Goal: Task Accomplishment & Management: Manage account settings

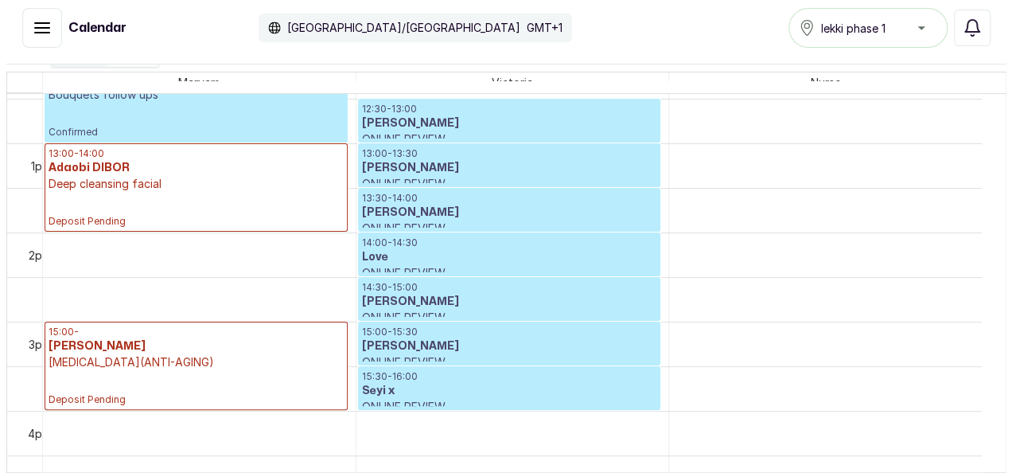
scroll to position [1141, 0]
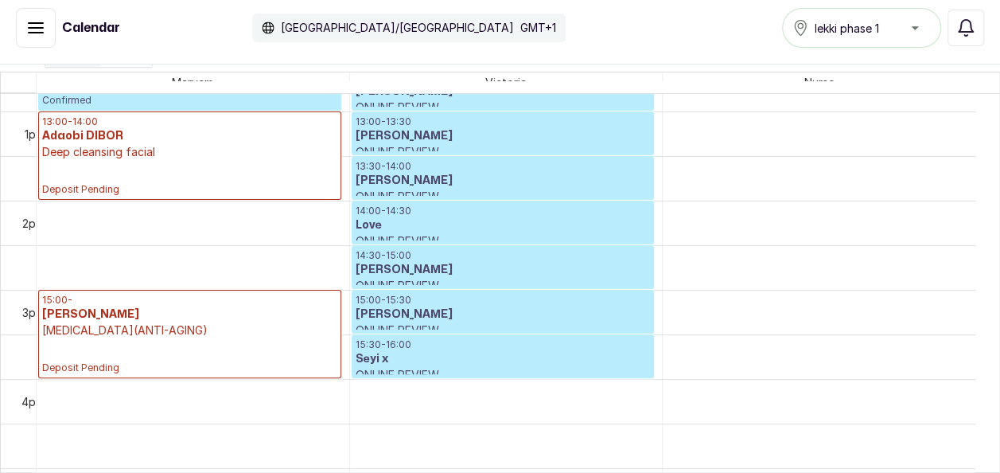
click at [586, 347] on p "15:30 - 16:00" at bounding box center [503, 344] width 295 height 13
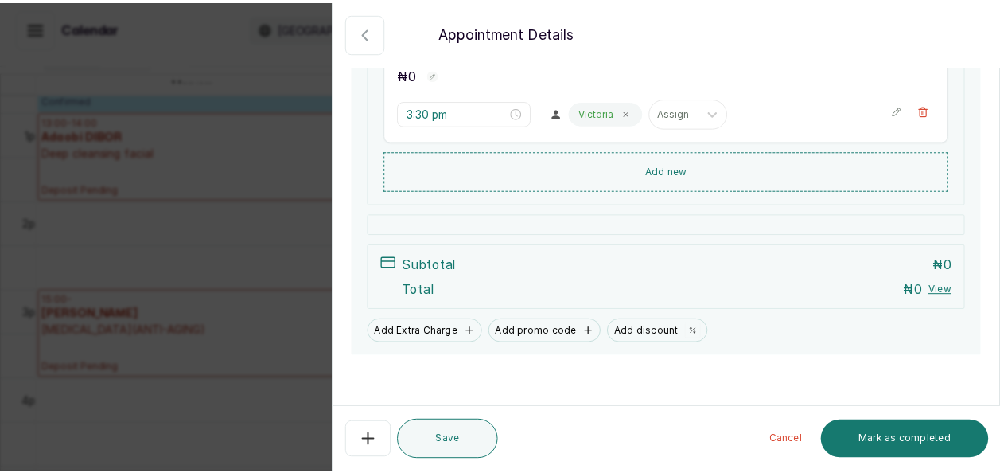
scroll to position [0, 0]
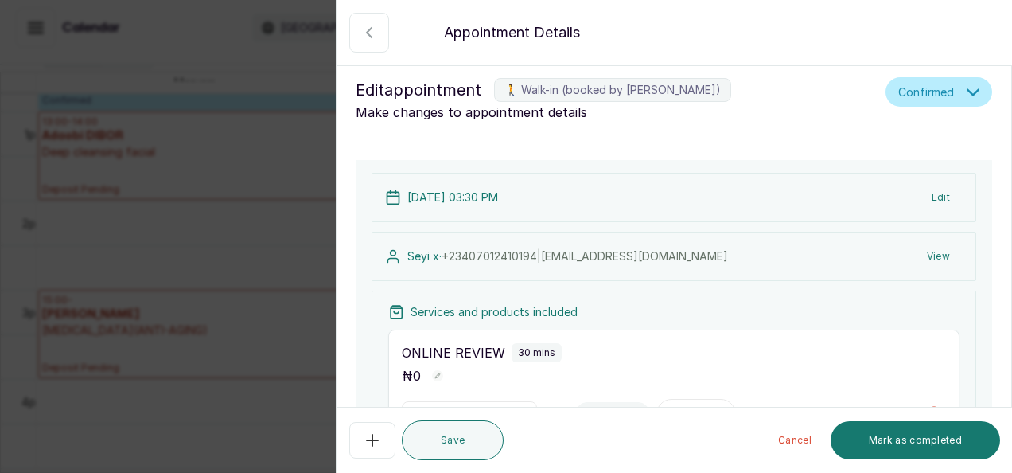
click at [700, 75] on div "Edit appointment 🚶 Walk-in (booked by [PERSON_NAME]) Make changes to appointmen…" at bounding box center [674, 99] width 675 height 70
click at [582, 76] on div "Edit appointment 🚶 Walk-in (booked by [PERSON_NAME]) Make changes to appointmen…" at bounding box center [674, 99] width 675 height 70
click at [374, 46] on button "Show no-show/cancelled" at bounding box center [369, 33] width 40 height 40
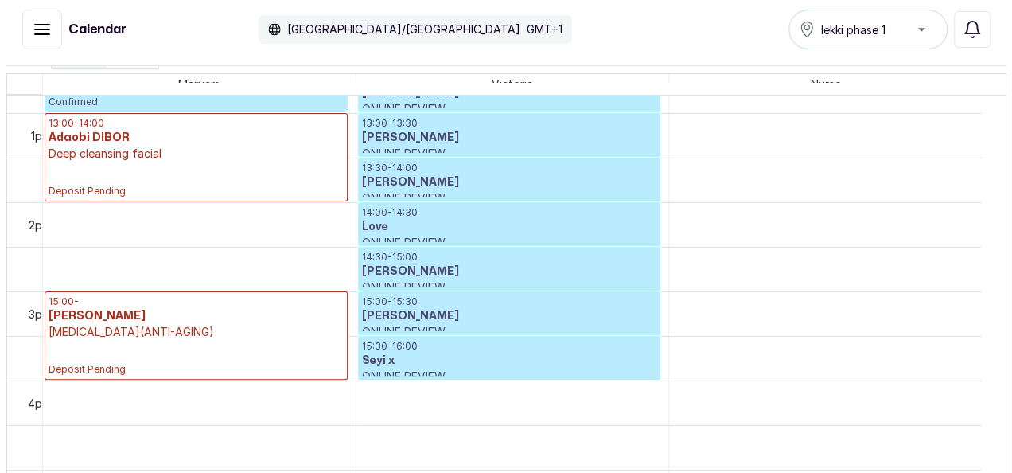
scroll to position [8, 0]
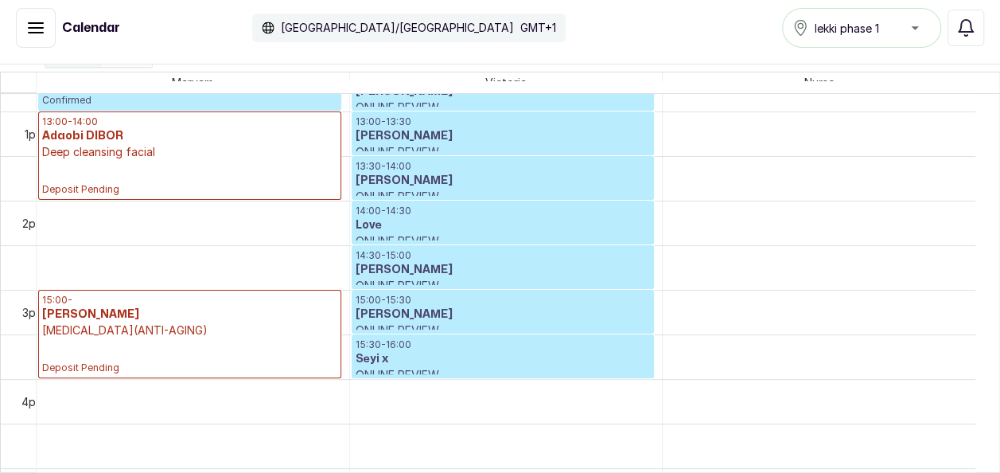
click at [547, 233] on p "ONLINE REVIEW" at bounding box center [503, 241] width 295 height 16
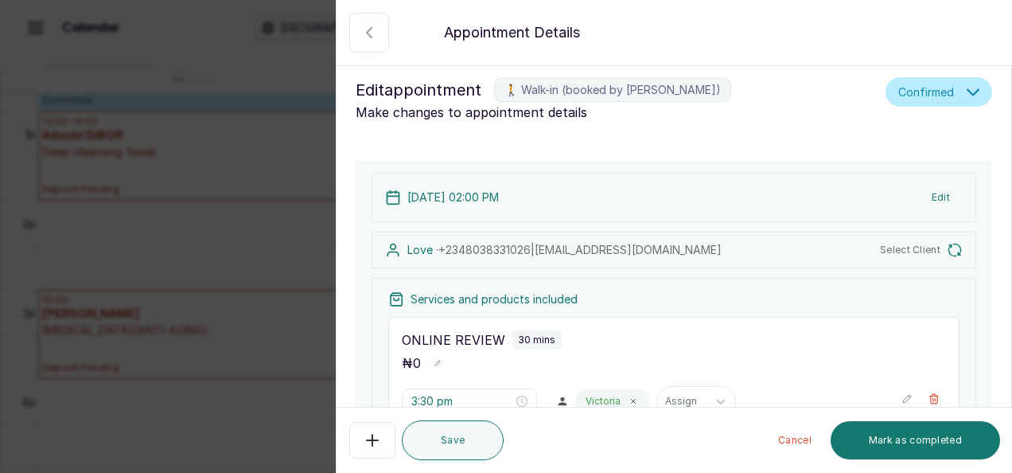
type input "2:00 pm"
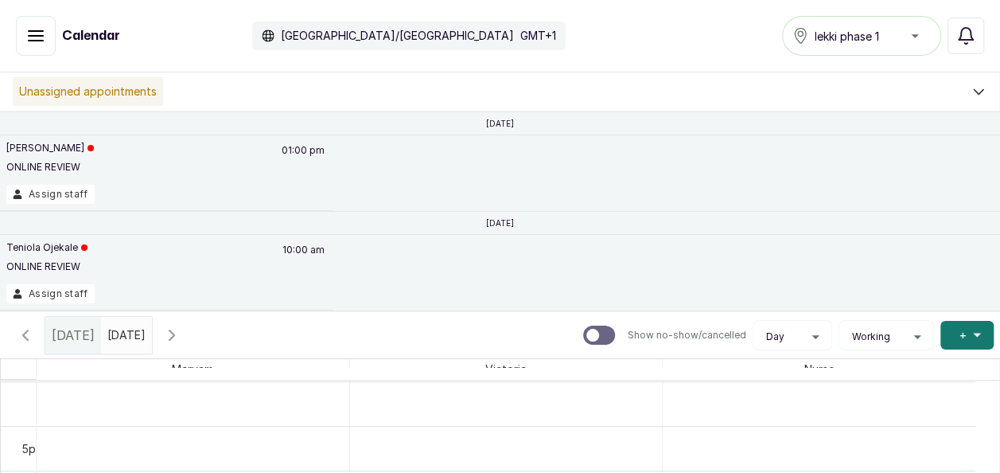
click at [34, 334] on icon "button" at bounding box center [25, 334] width 19 height 19
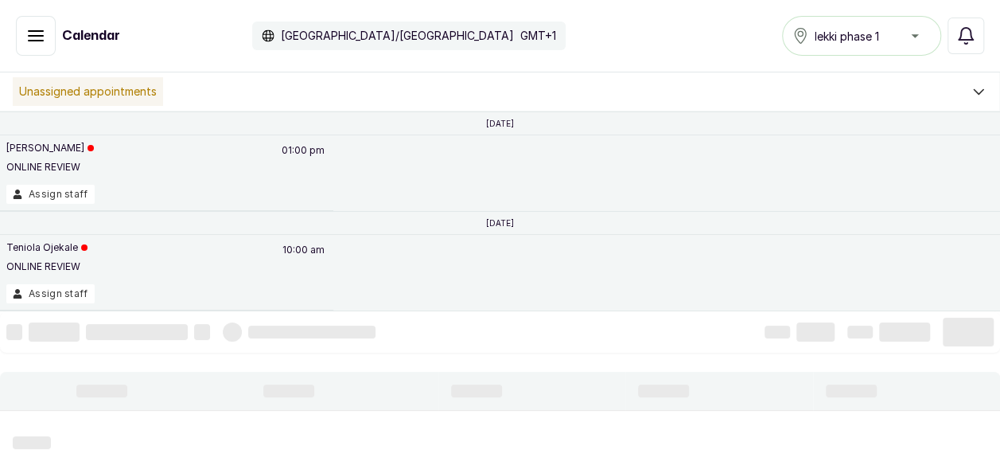
scroll to position [536, 0]
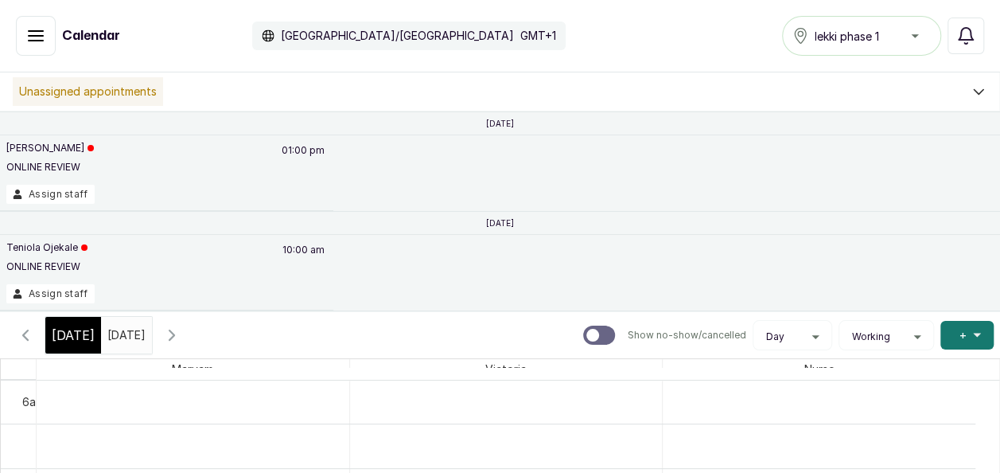
click at [34, 334] on icon "button" at bounding box center [25, 334] width 19 height 19
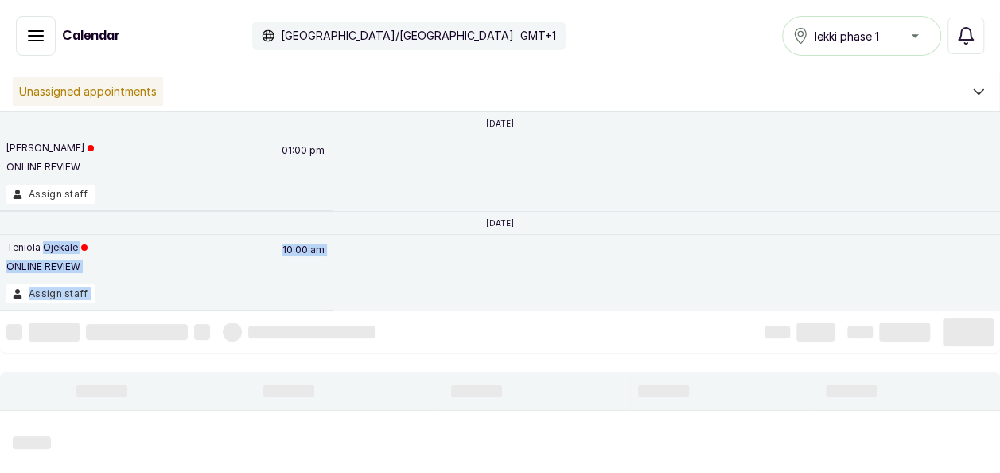
click at [50, 242] on div "Unassigned appointments 5 Jun, 2025 Lilian ONLINE REVIEW 01:00 pm Assign staff …" at bounding box center [500, 276] width 1000 height 409
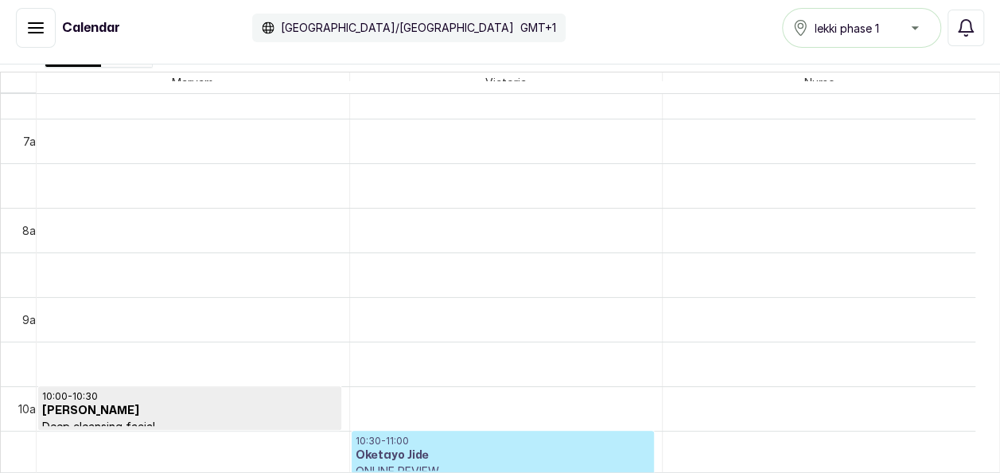
scroll to position [629, 0]
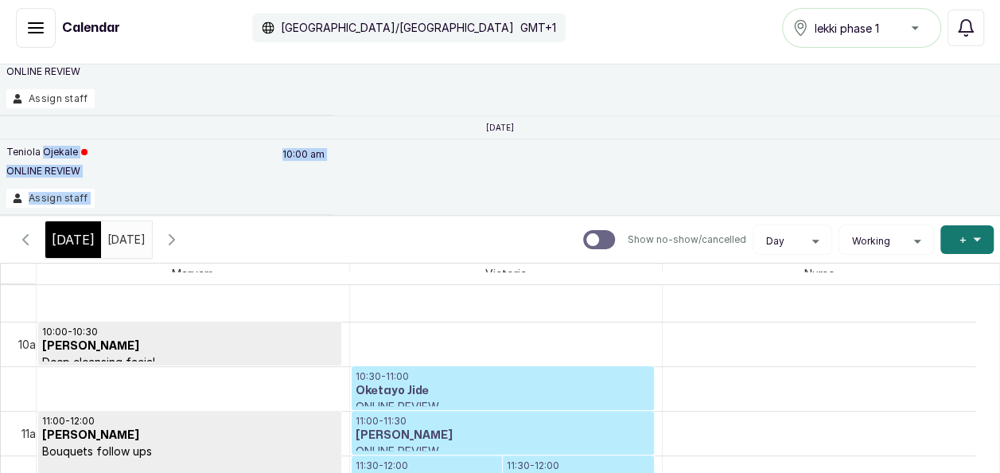
type input "dd/MM/yyyy"
click at [121, 224] on input "dd/MM/yyyy" at bounding box center [111, 235] width 19 height 27
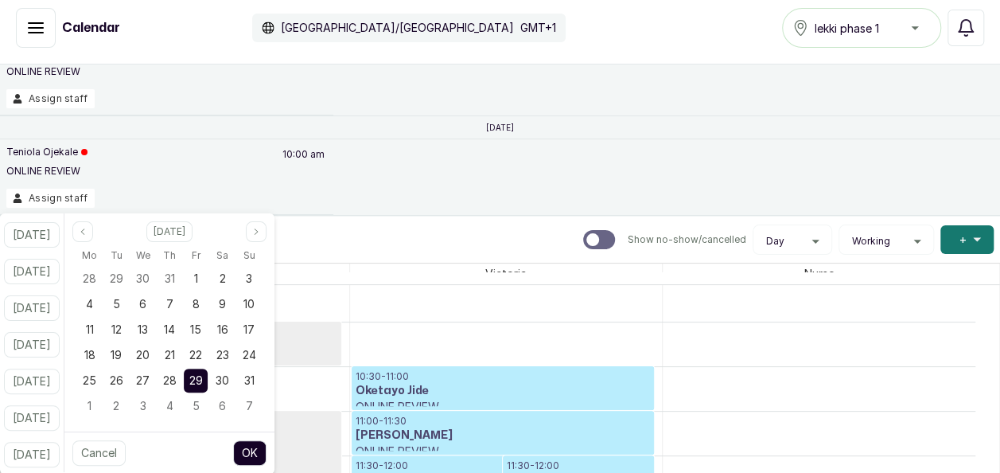
click at [203, 374] on span "29" at bounding box center [196, 380] width 14 height 14
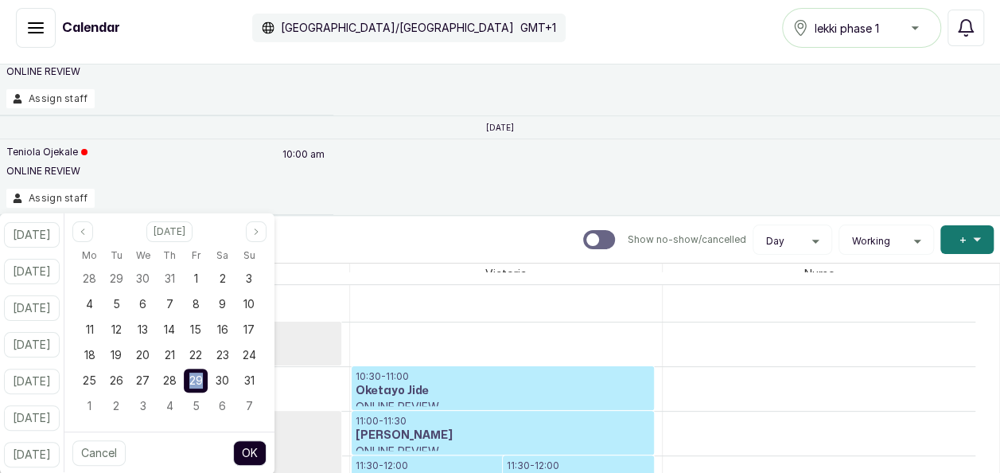
click at [203, 374] on span "29" at bounding box center [196, 380] width 14 height 14
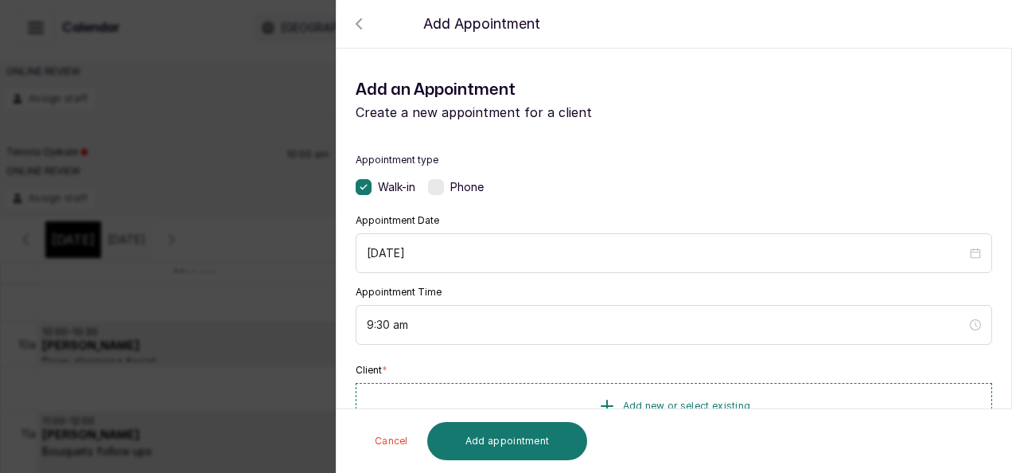
click at [353, 16] on icon "button" at bounding box center [358, 23] width 19 height 19
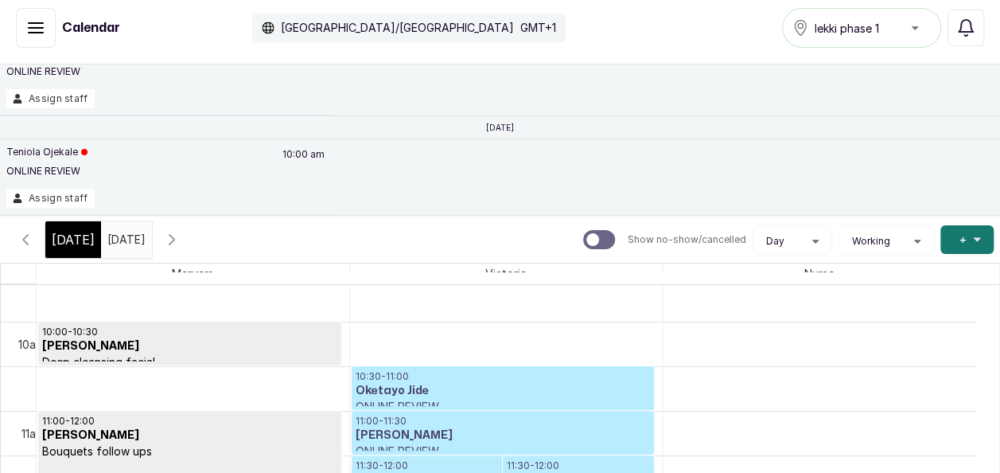
click at [181, 236] on icon "button" at bounding box center [171, 239] width 19 height 19
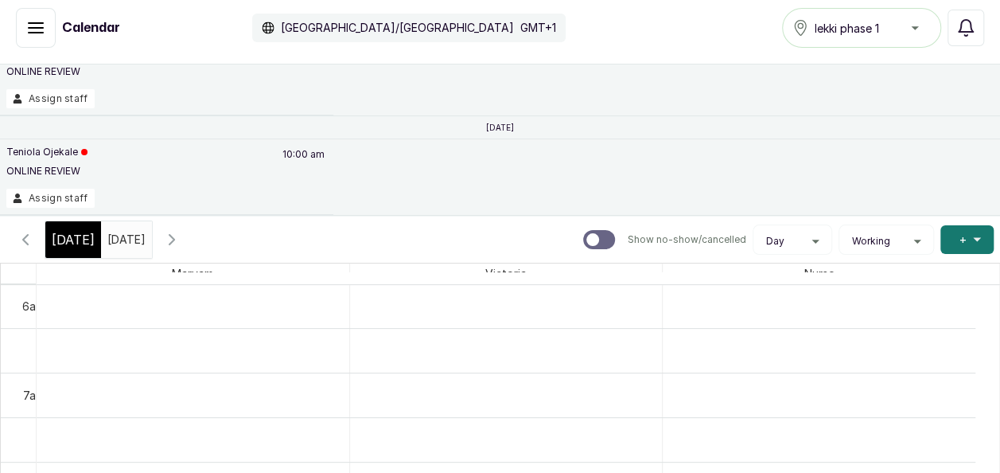
click at [181, 236] on icon "button" at bounding box center [171, 239] width 19 height 19
